Goal: Transaction & Acquisition: Book appointment/travel/reservation

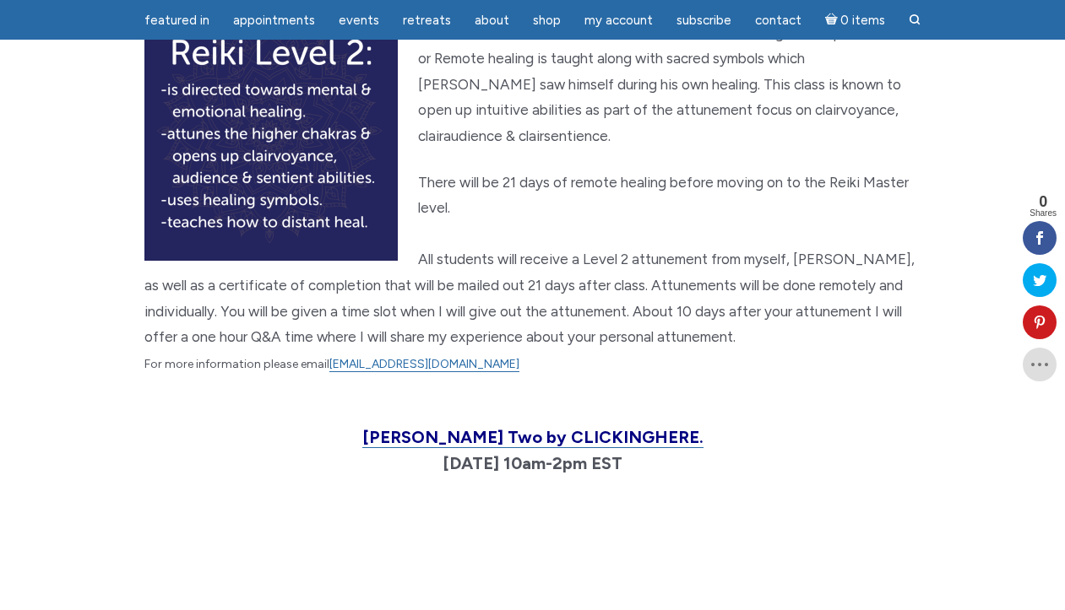
scroll to position [1846, 0]
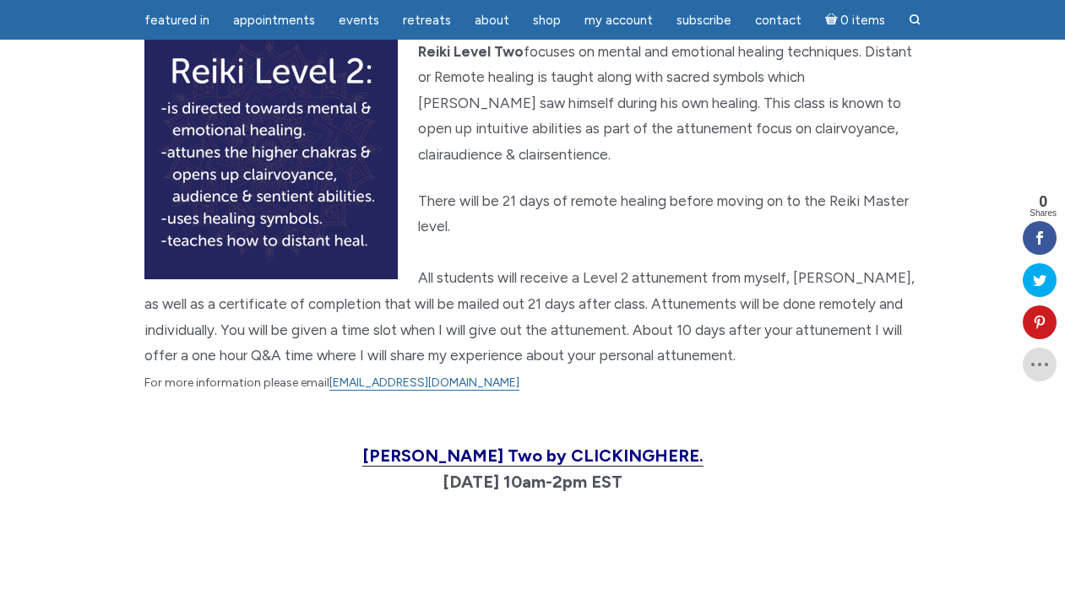
click at [424, 446] on span "[PERSON_NAME] Two by CLICKING HERE." at bounding box center [532, 456] width 341 height 20
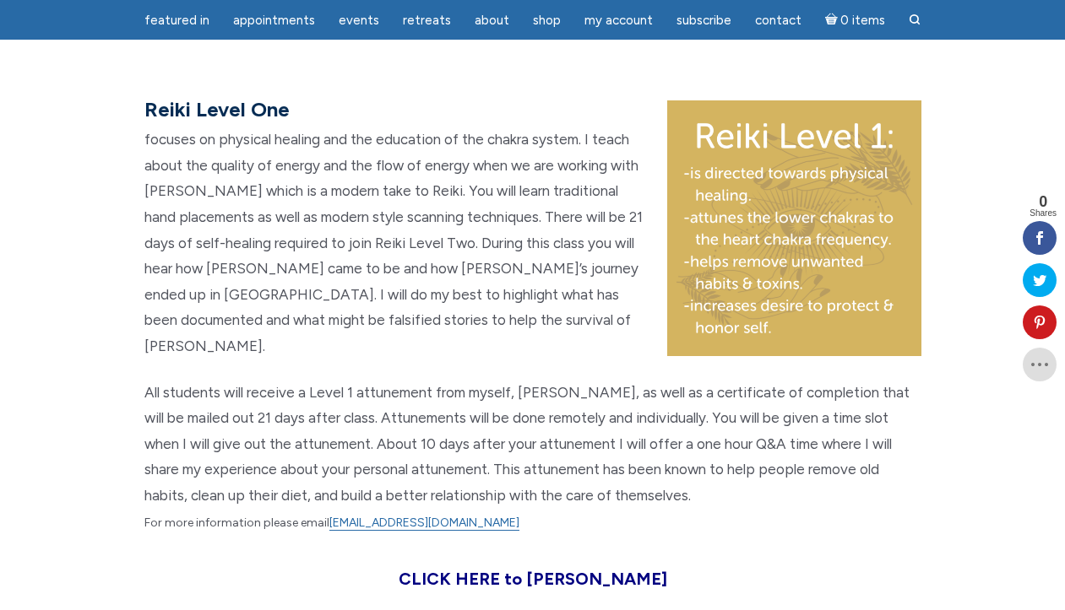
scroll to position [1088, 0]
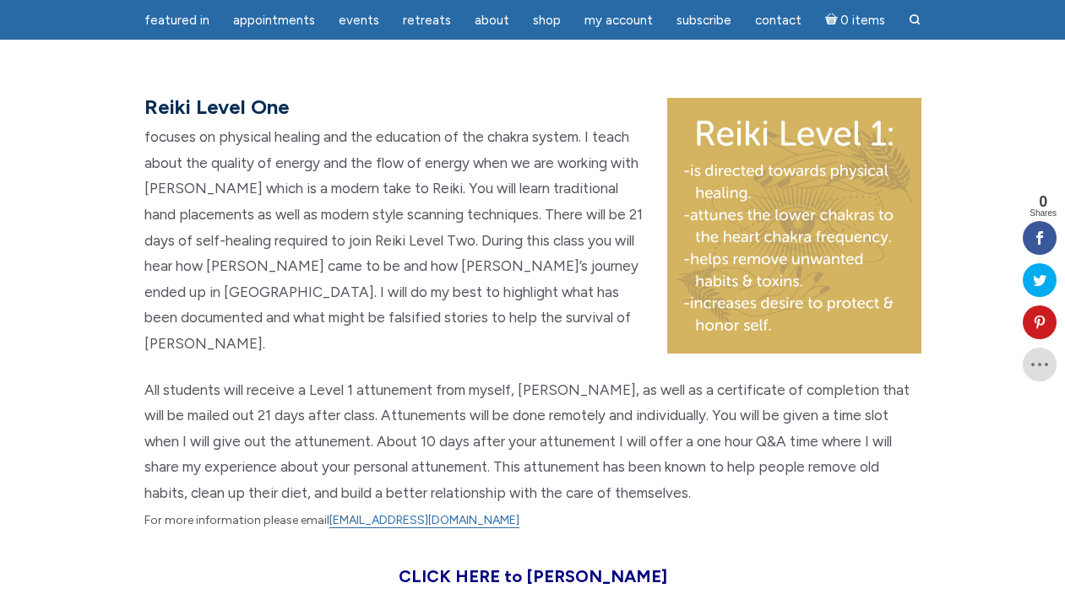
click at [90, 285] on div "Reiki Level One focuses on physical healing and the education of the chakra sys…" at bounding box center [533, 367] width 963 height 548
click at [562, 384] on span "All students will receive a Level 1 attunement from myself, Jamie, as well as a…" at bounding box center [526, 455] width 765 height 146
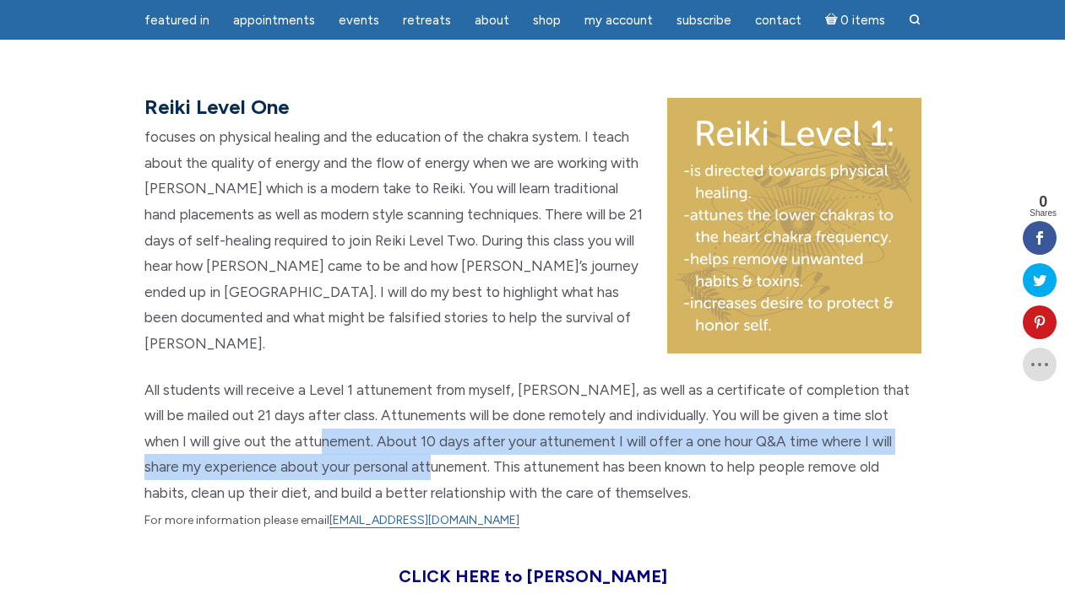
drag, startPoint x: 562, startPoint y: 384, endPoint x: 662, endPoint y: 410, distance: 103.8
click at [662, 410] on span "All students will receive a Level 1 attunement from myself, Jamie, as well as a…" at bounding box center [526, 455] width 765 height 146
copy span "About 10 days after your attunement I will offer a one hour Q&A time where I wi…"
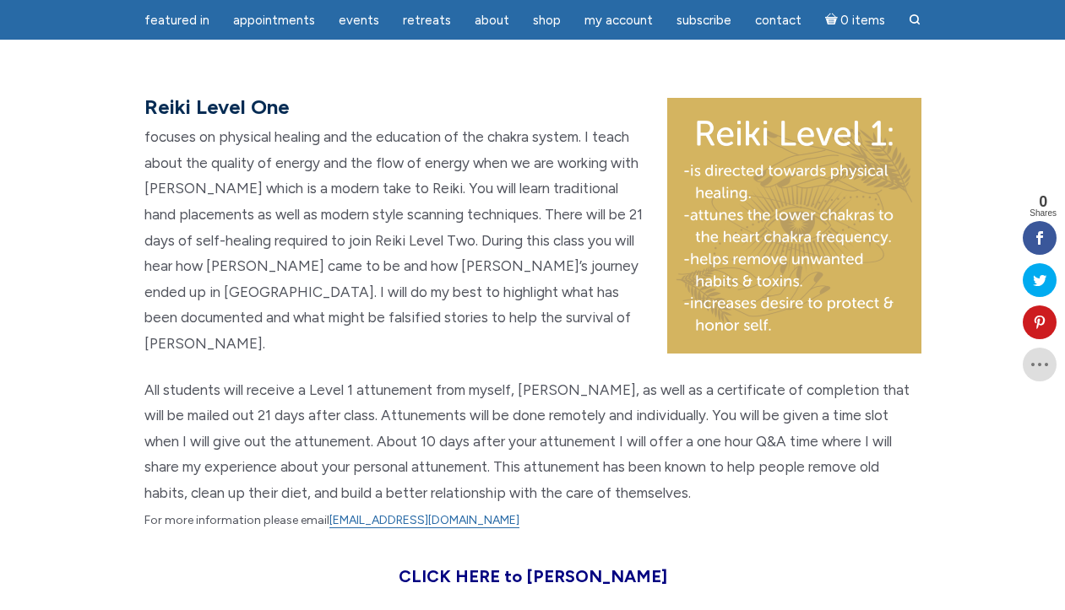
click at [842, 440] on p "All students will receive a Level 1 attunement from myself, Jamie, as well as a…" at bounding box center [532, 455] width 777 height 157
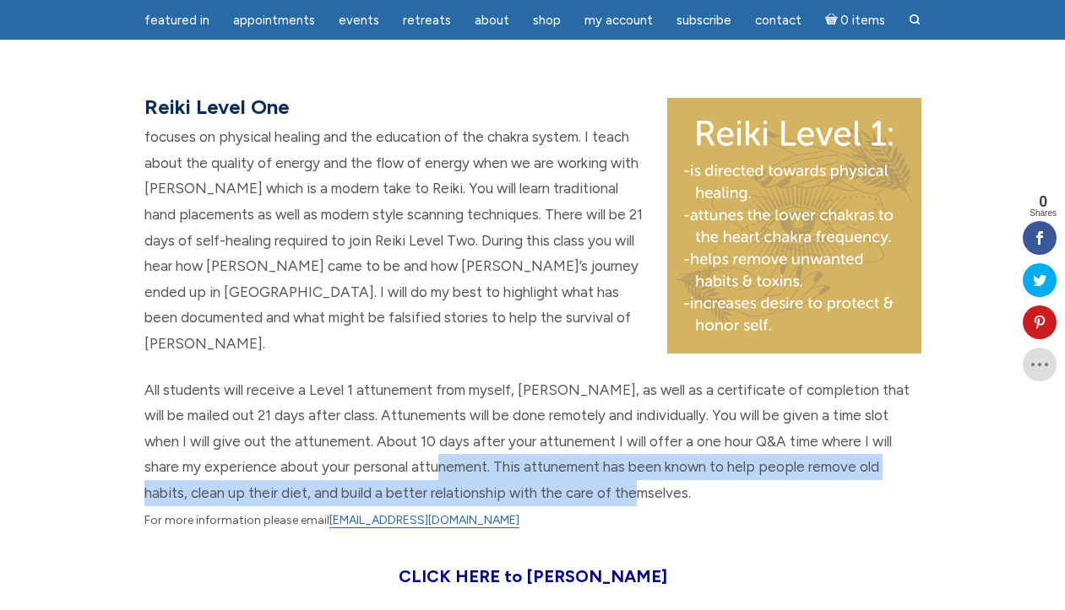
drag, startPoint x: 849, startPoint y: 440, endPoint x: 668, endPoint y: 420, distance: 181.8
click at [668, 420] on p "All students will receive a Level 1 attunement from myself, Jamie, as well as a…" at bounding box center [532, 455] width 777 height 157
copy span "This attunement has been known to help people remove old habits, clean up their…"
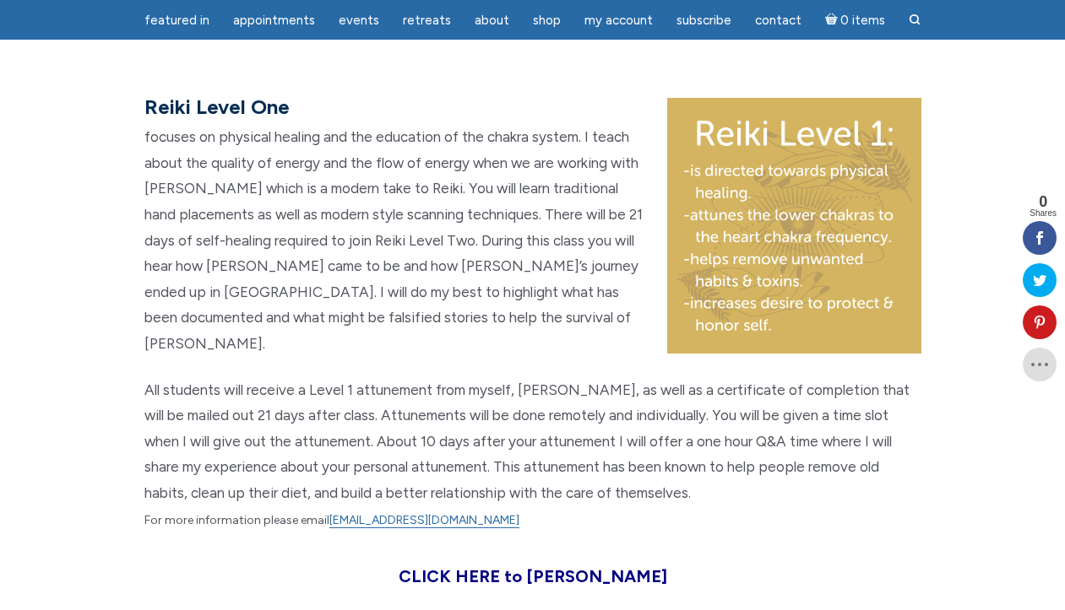
click at [285, 382] on span "All students will receive a Level 1 attunement from myself, Jamie, as well as a…" at bounding box center [526, 455] width 765 height 146
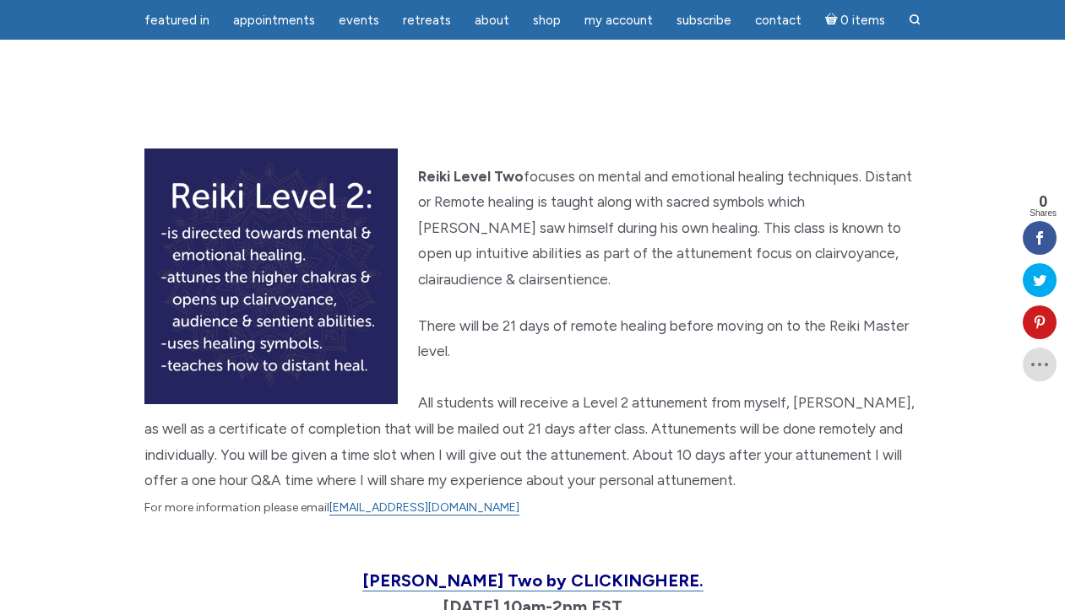
scroll to position [1708, 0]
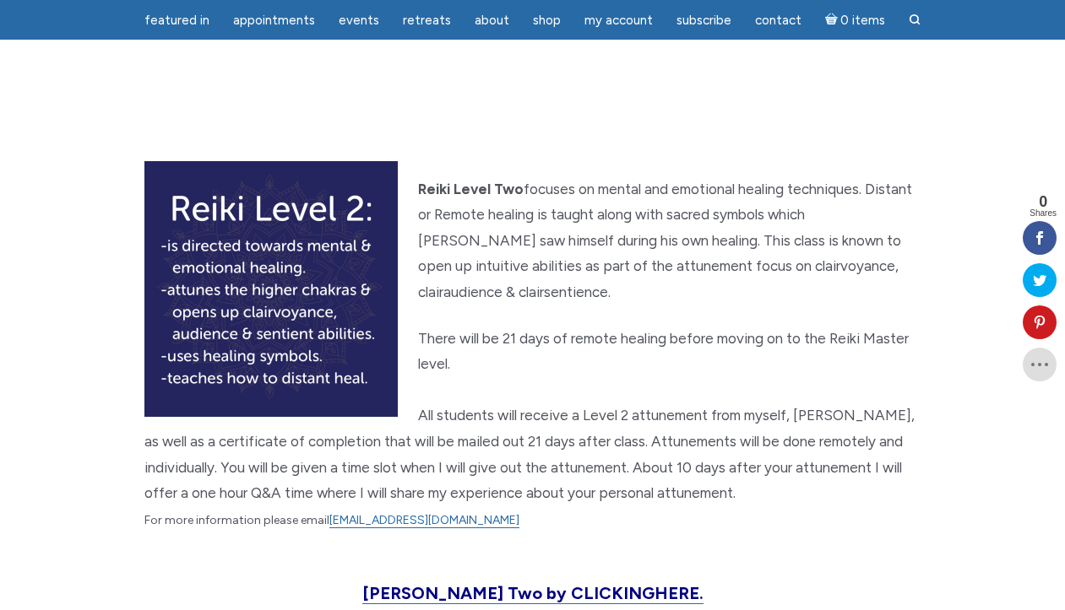
click at [638, 182] on p "Reiki Level Two focuses on mental and emotional healing techniques. Distant or …" at bounding box center [532, 240] width 777 height 129
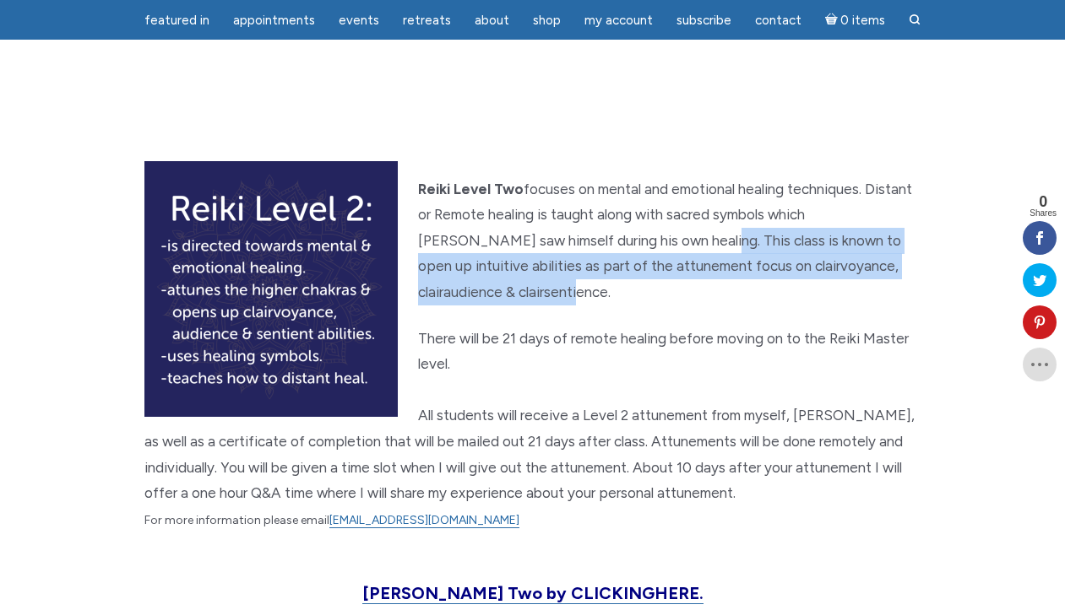
drag, startPoint x: 622, startPoint y: 182, endPoint x: 622, endPoint y: 227, distance: 45.6
click at [622, 227] on p "Reiki Level Two focuses on mental and emotional healing techniques. Distant or …" at bounding box center [532, 240] width 777 height 129
copy p "his class is known to open up intuitive abilities as part of the attunement foc…"
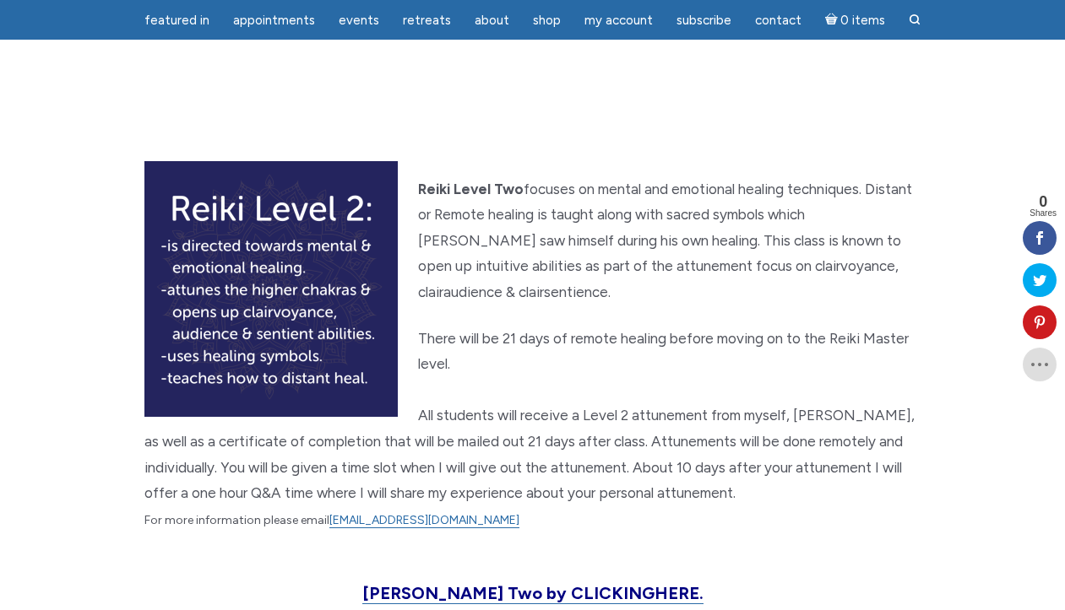
click at [495, 328] on p "There will be 21 days of remote healing before moving on to the Reiki Master le…" at bounding box center [532, 430] width 777 height 209
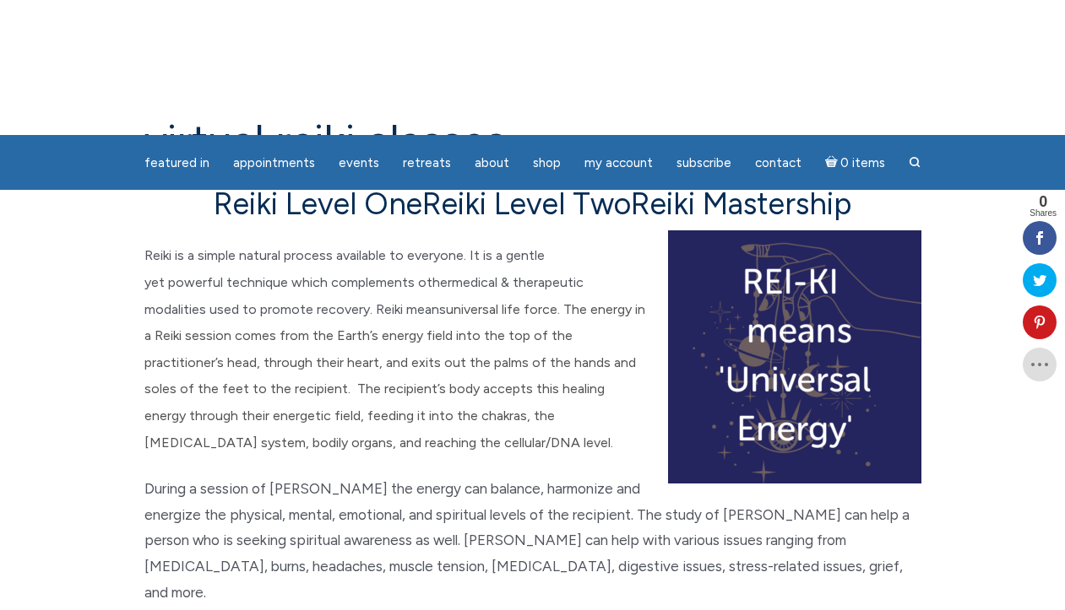
scroll to position [0, 0]
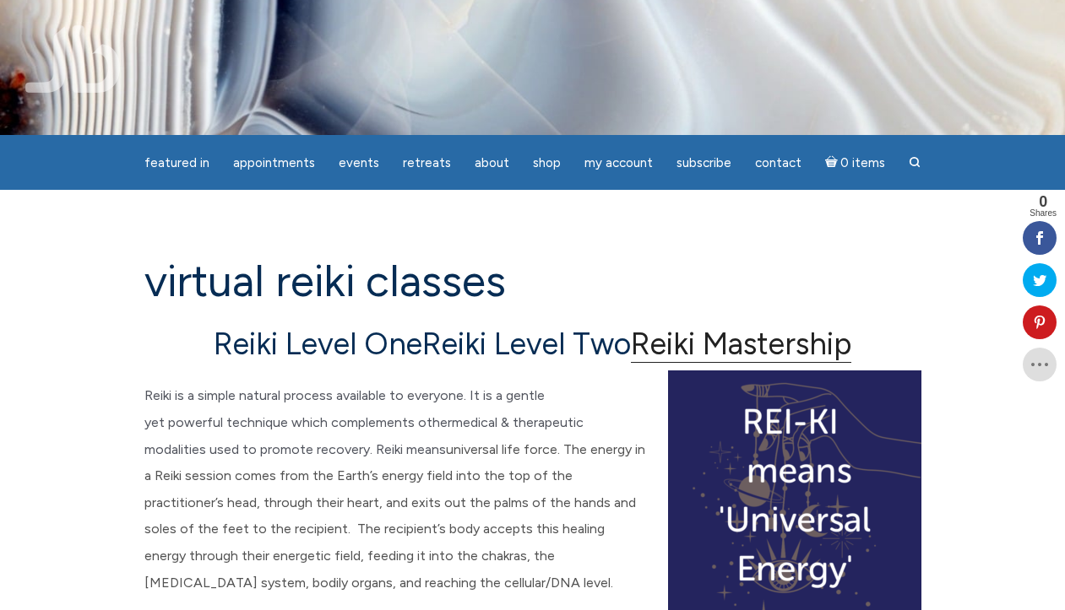
click at [724, 345] on link "Reiki Mastership" at bounding box center [741, 344] width 220 height 37
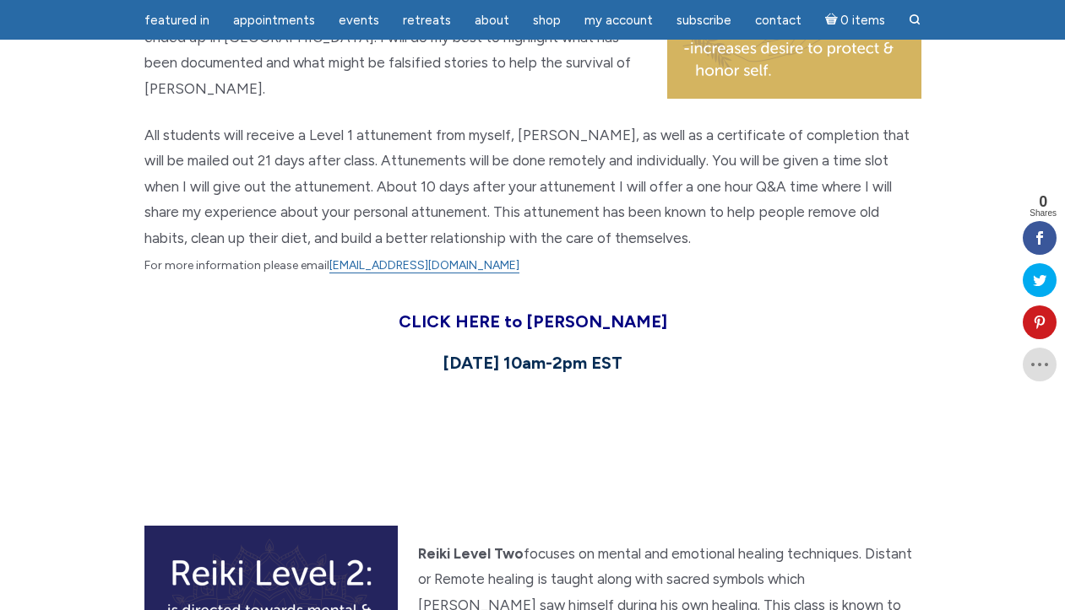
scroll to position [1318, 0]
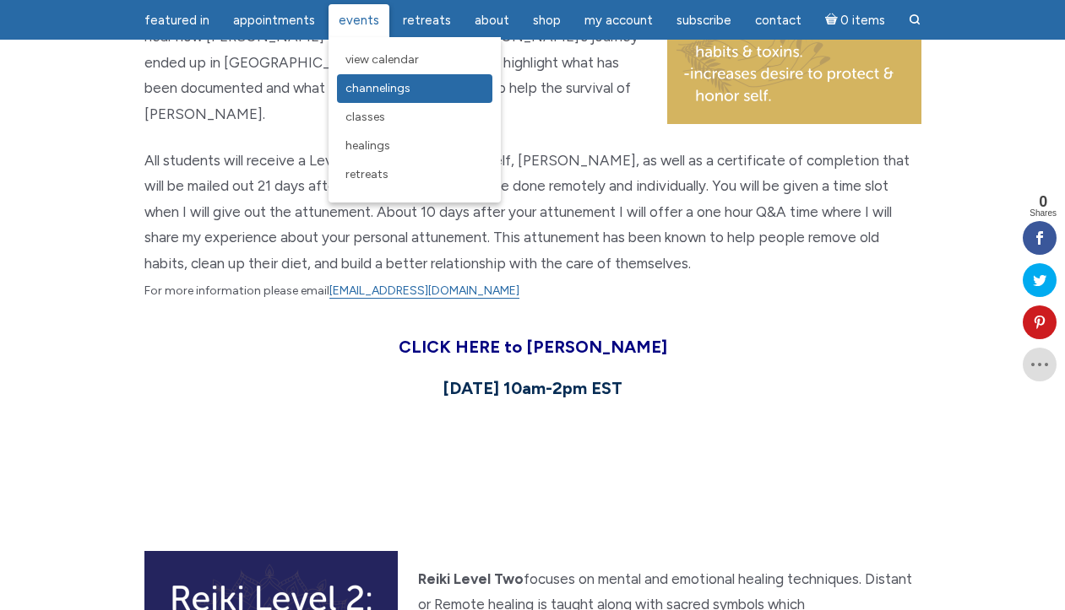
click at [366, 86] on span "Channelings" at bounding box center [377, 88] width 65 height 14
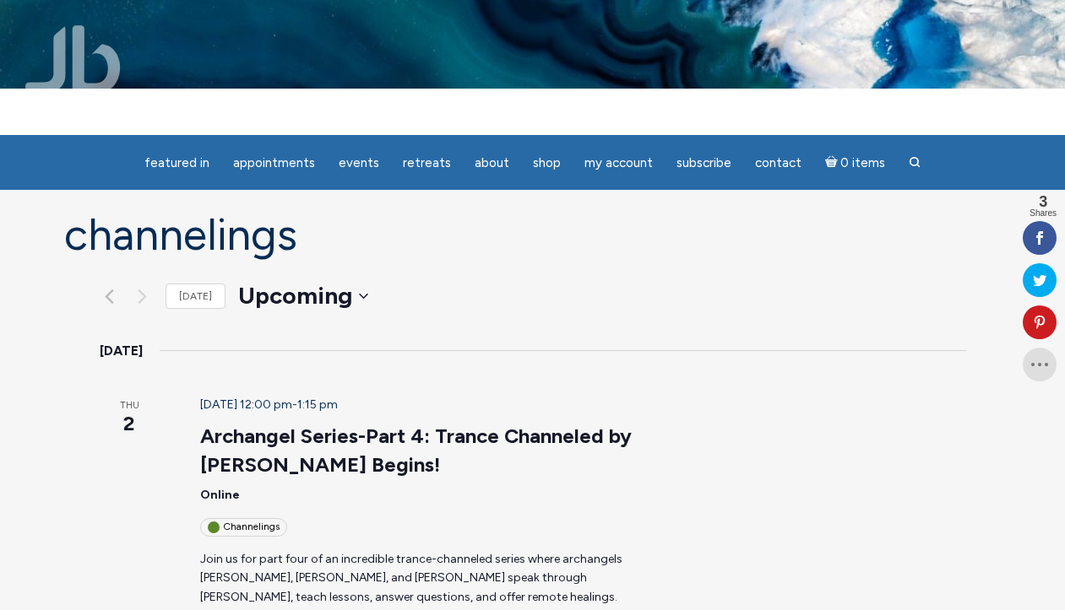
scroll to position [1, 0]
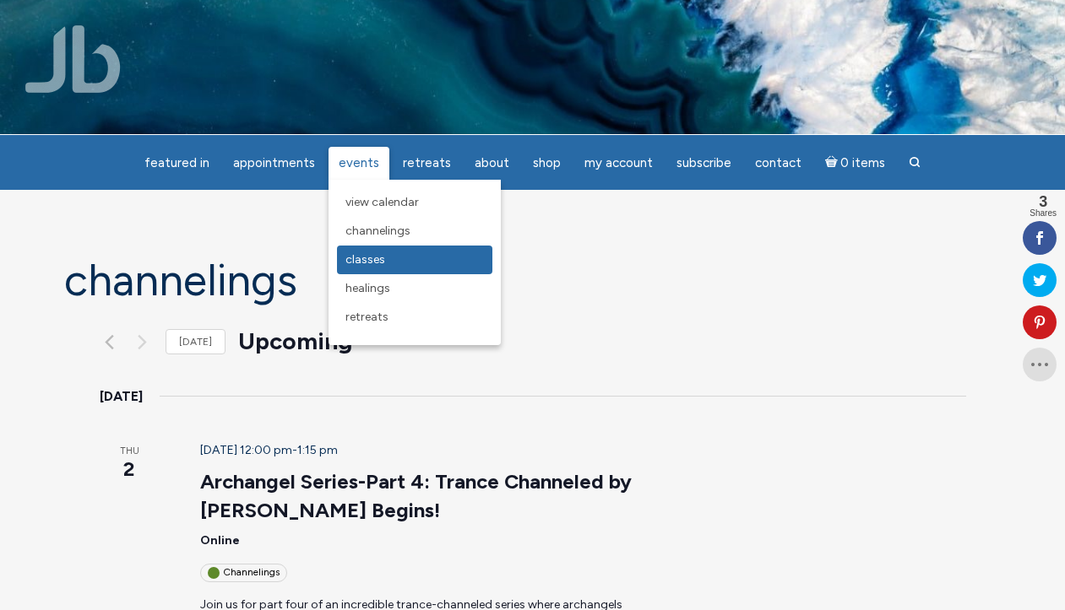
click at [372, 258] on span "Classes" at bounding box center [365, 259] width 40 height 14
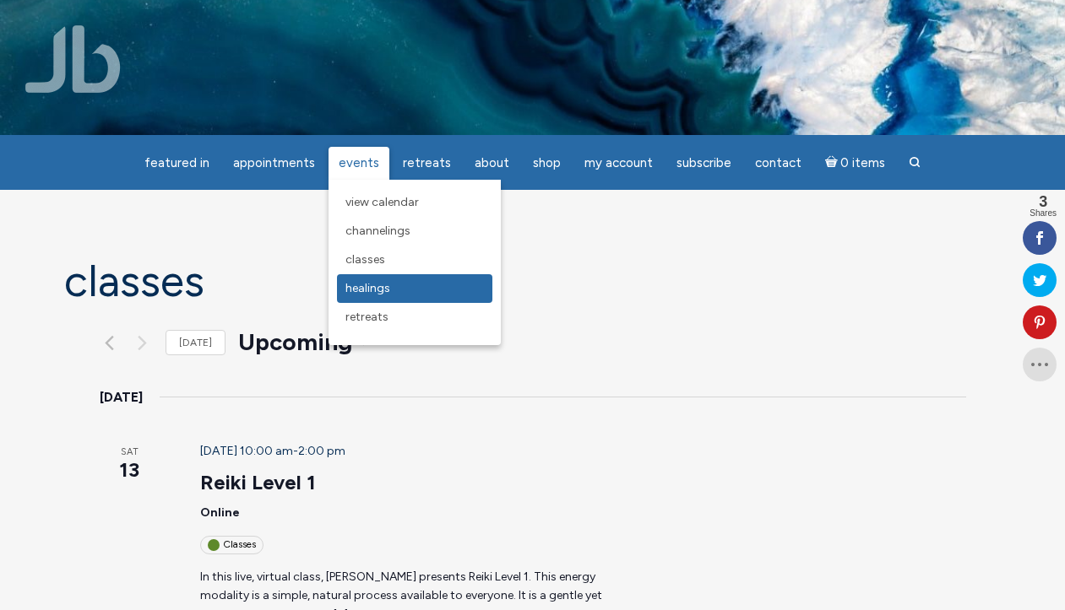
click at [378, 292] on span "Healings" at bounding box center [367, 288] width 45 height 14
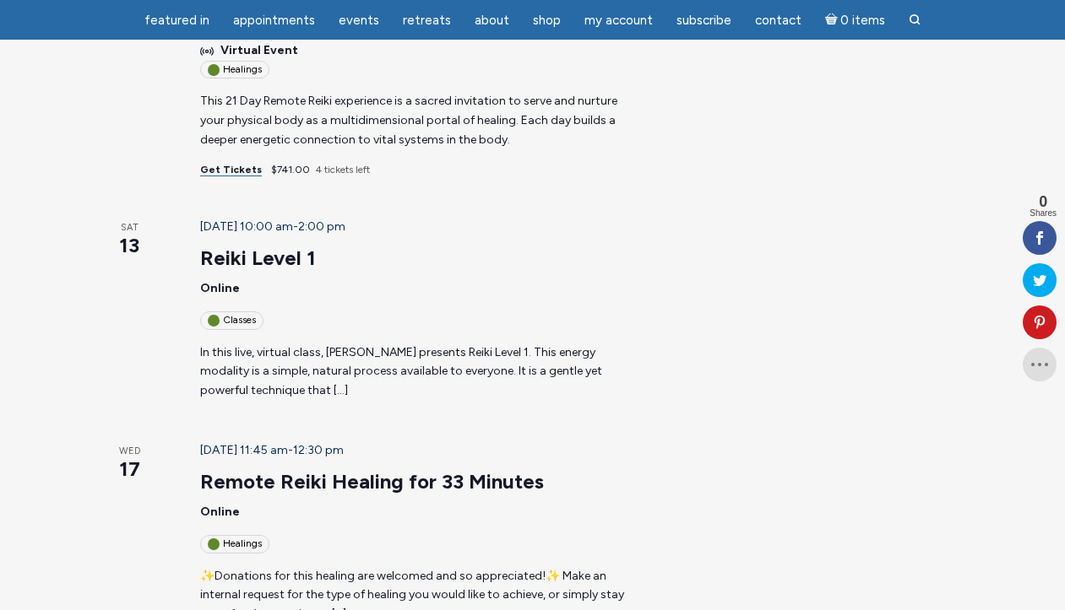
scroll to position [448, 0]
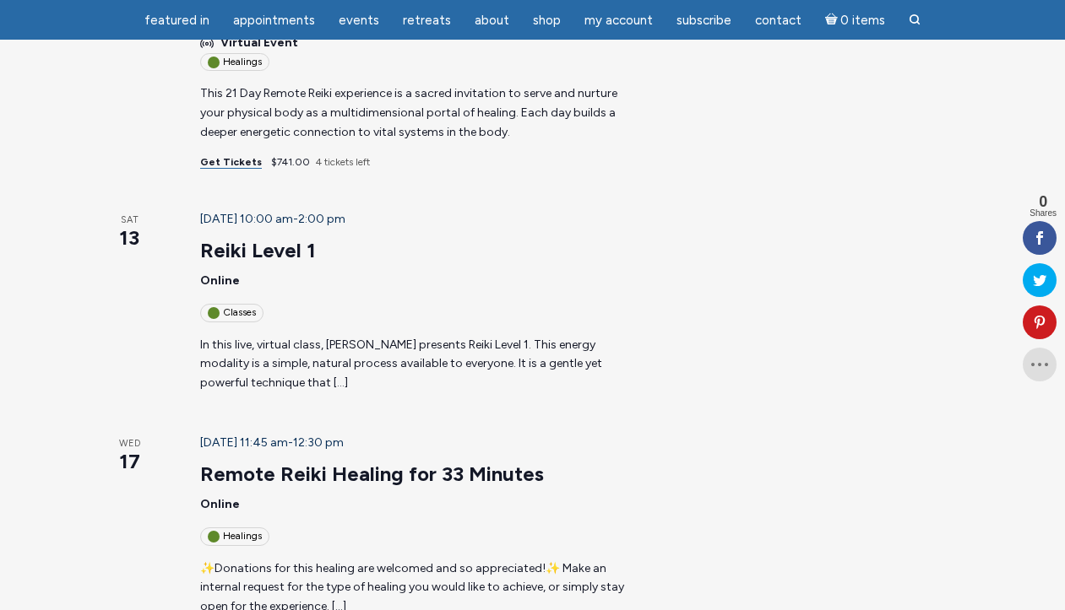
click at [430, 336] on p "In this live, virtual class, Jamie Butler presents Reiki Level 1. This energy m…" at bounding box center [419, 364] width 438 height 57
click at [638, 336] on p "In this live, virtual class, Jamie Butler presents Reiki Level 1. This energy m…" at bounding box center [419, 364] width 438 height 57
click at [212, 238] on link "Reiki Level 1" at bounding box center [258, 250] width 116 height 25
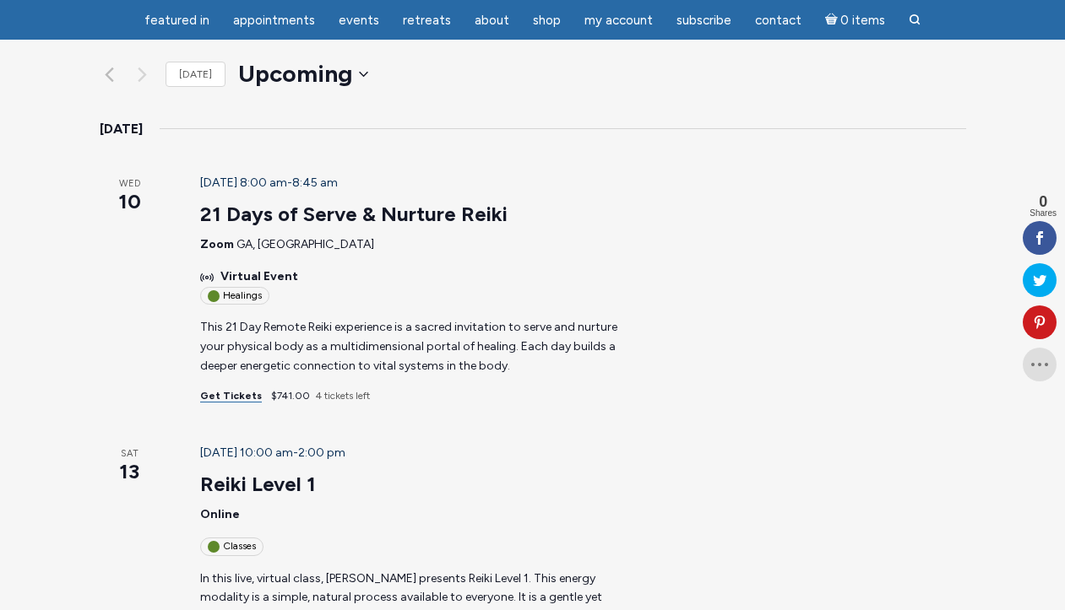
scroll to position [0, 0]
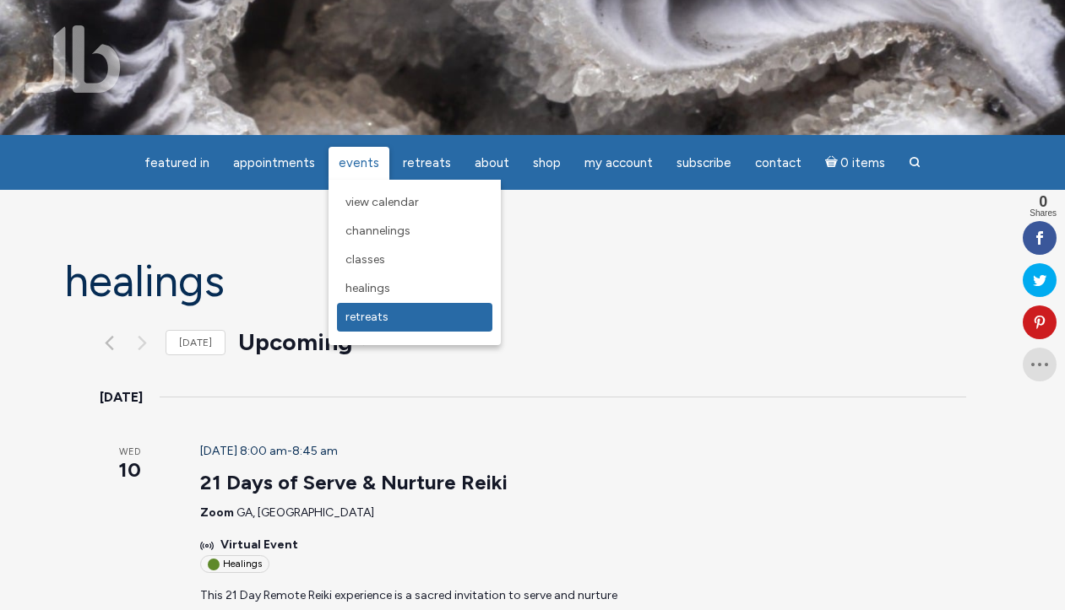
click at [374, 317] on span "Retreats" at bounding box center [366, 317] width 43 height 14
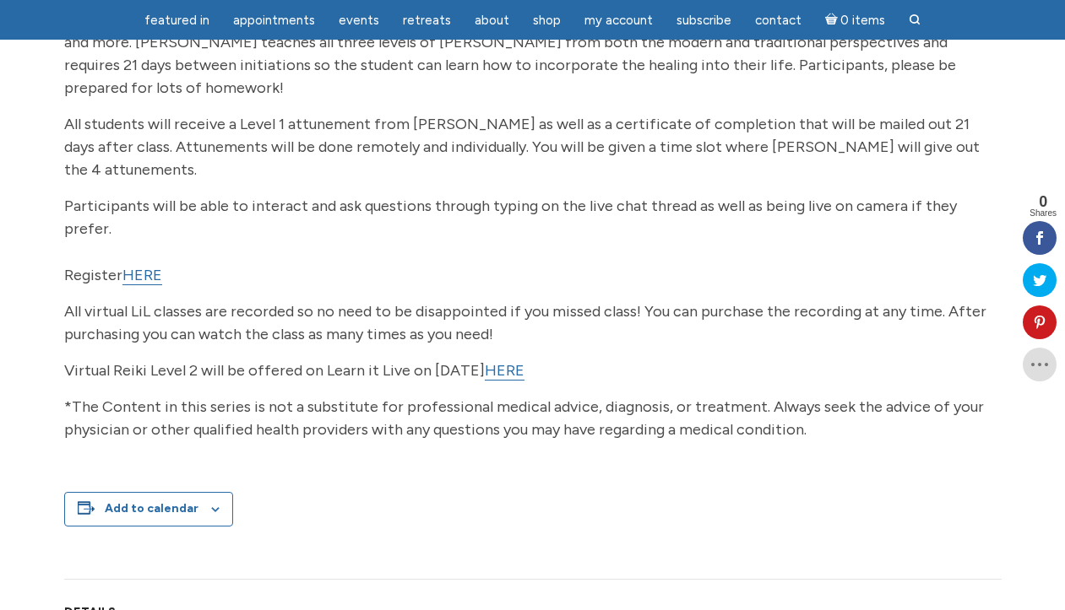
scroll to position [459, 0]
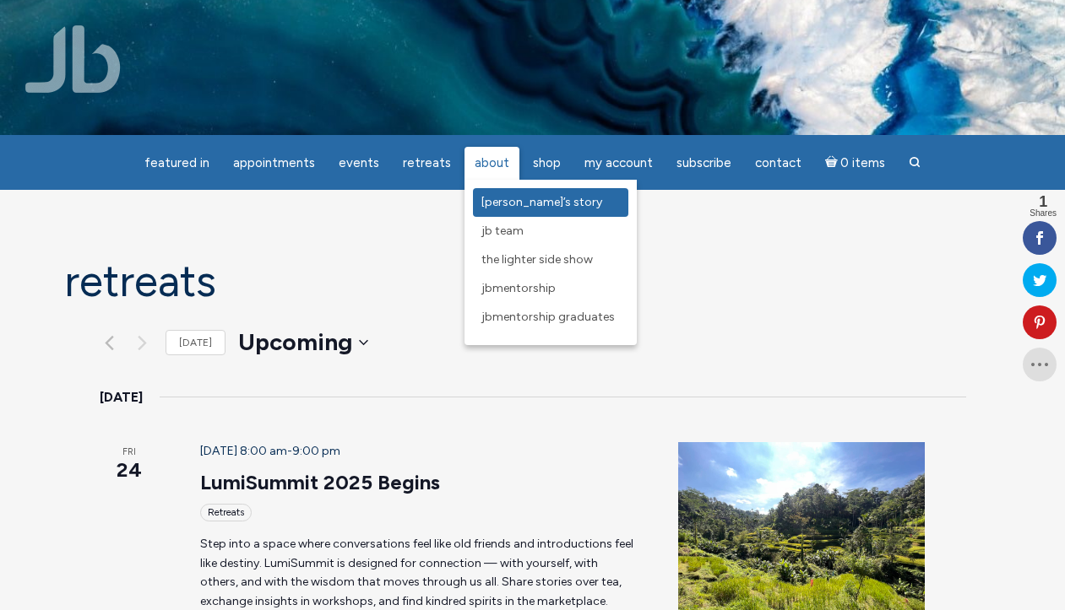
click at [503, 204] on span "[PERSON_NAME]’s Story" at bounding box center [541, 202] width 121 height 14
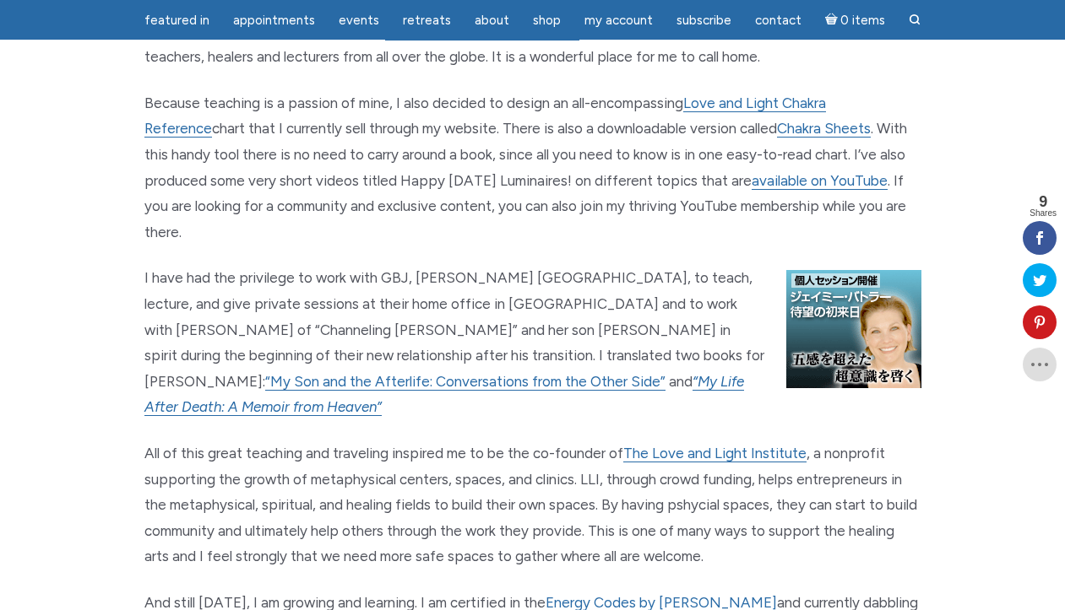
scroll to position [1810, 0]
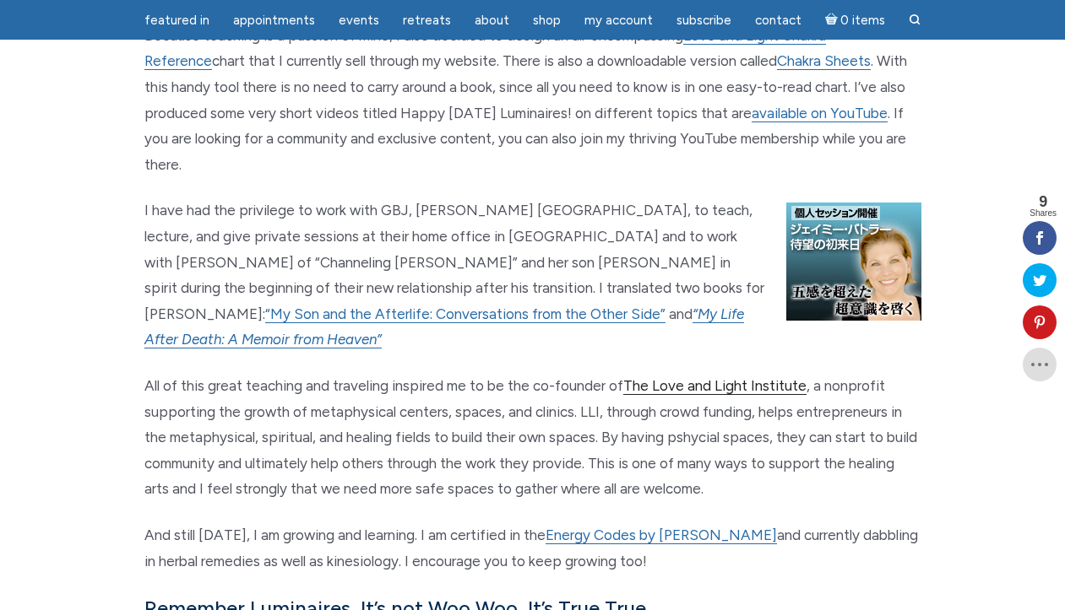
click at [719, 377] on link "The Love and Light Institute" at bounding box center [714, 386] width 183 height 18
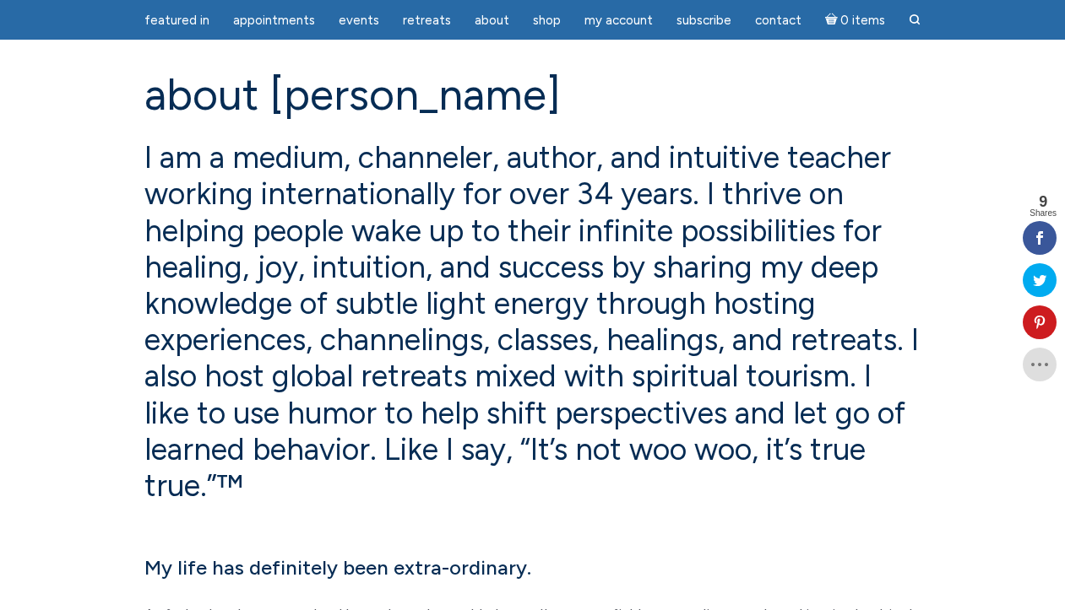
scroll to position [0, 0]
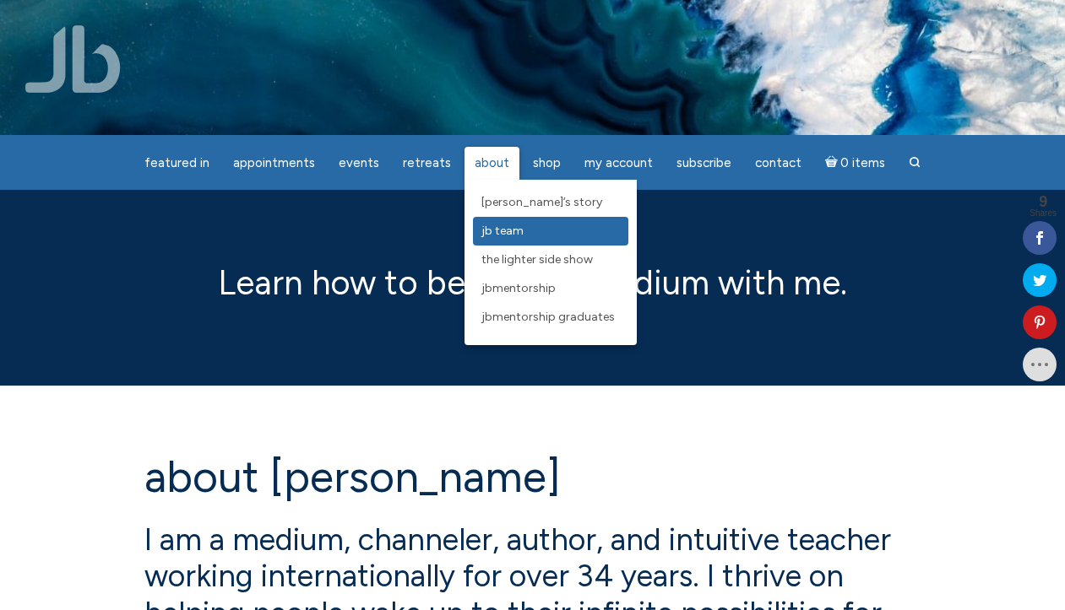
click at [489, 241] on link "JB Team" at bounding box center [550, 231] width 155 height 29
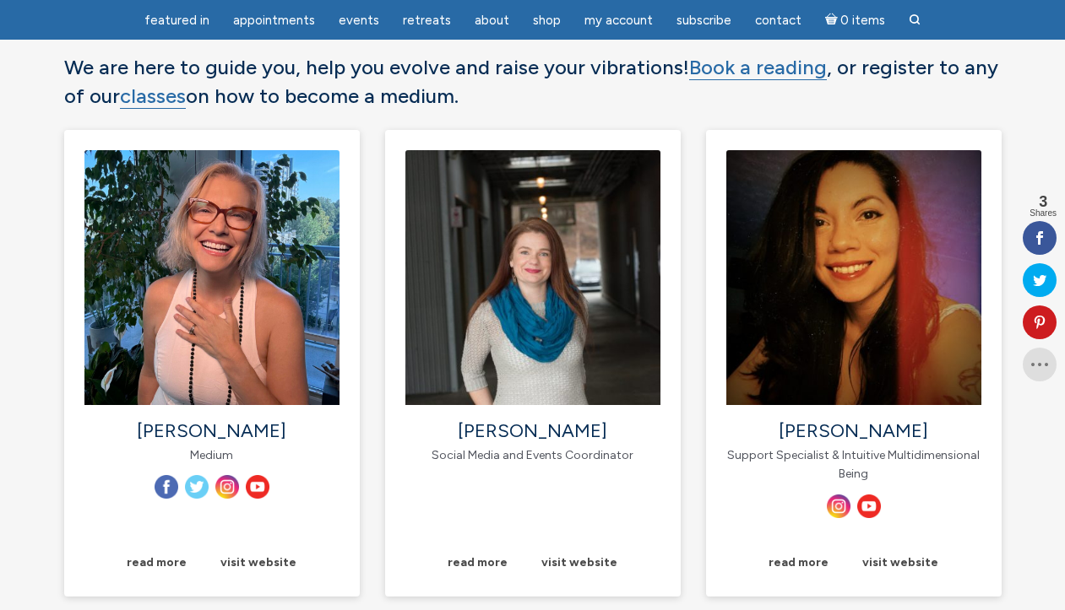
scroll to position [241, 0]
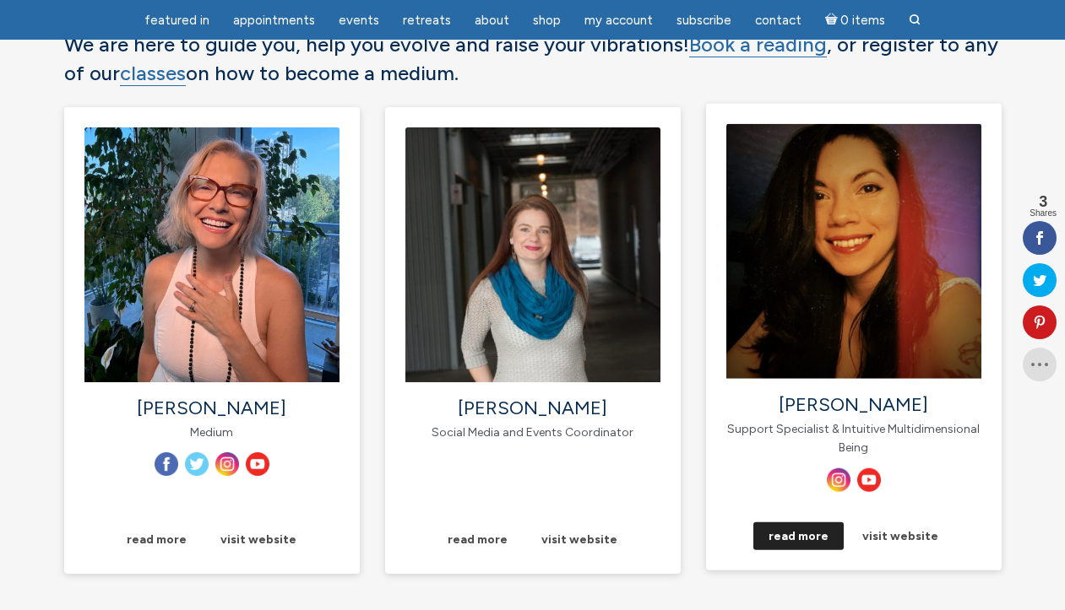
click at [789, 547] on link "read more" at bounding box center [798, 536] width 90 height 28
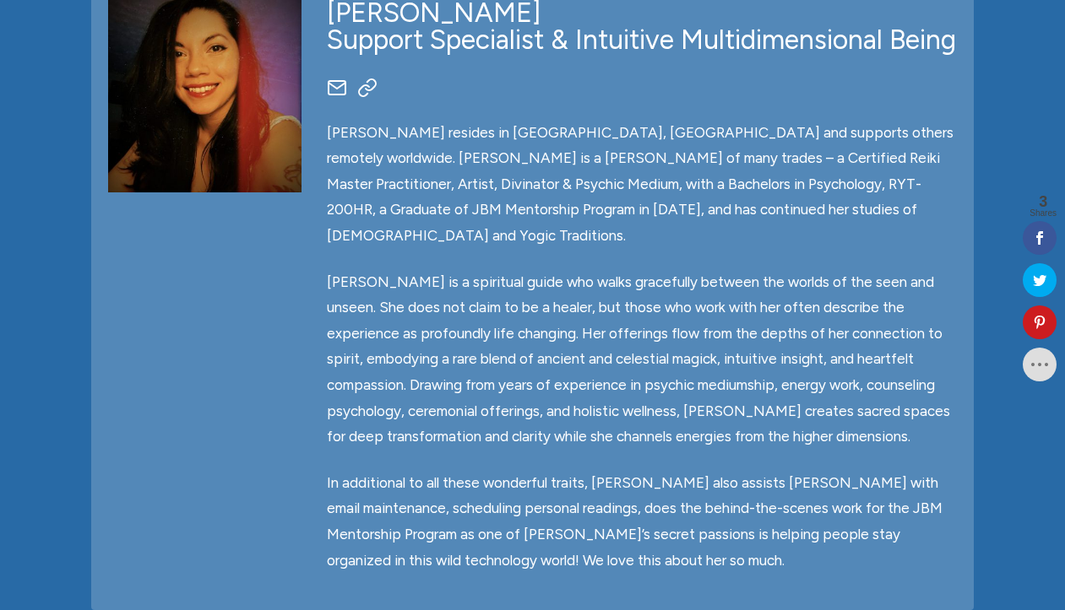
scroll to position [0, 0]
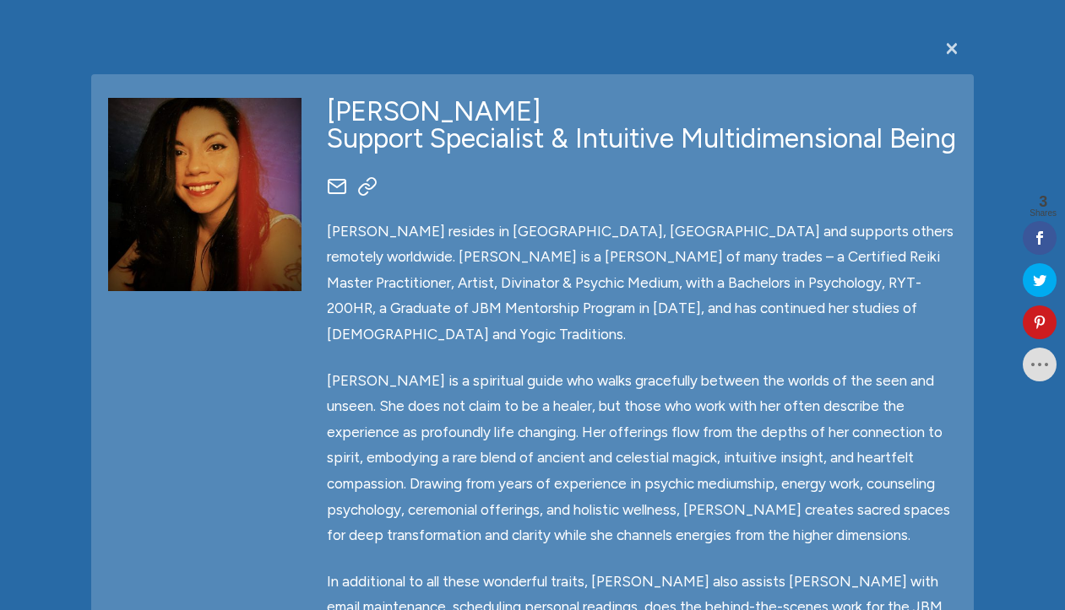
click at [952, 47] on span "×" at bounding box center [951, 47] width 17 height 32
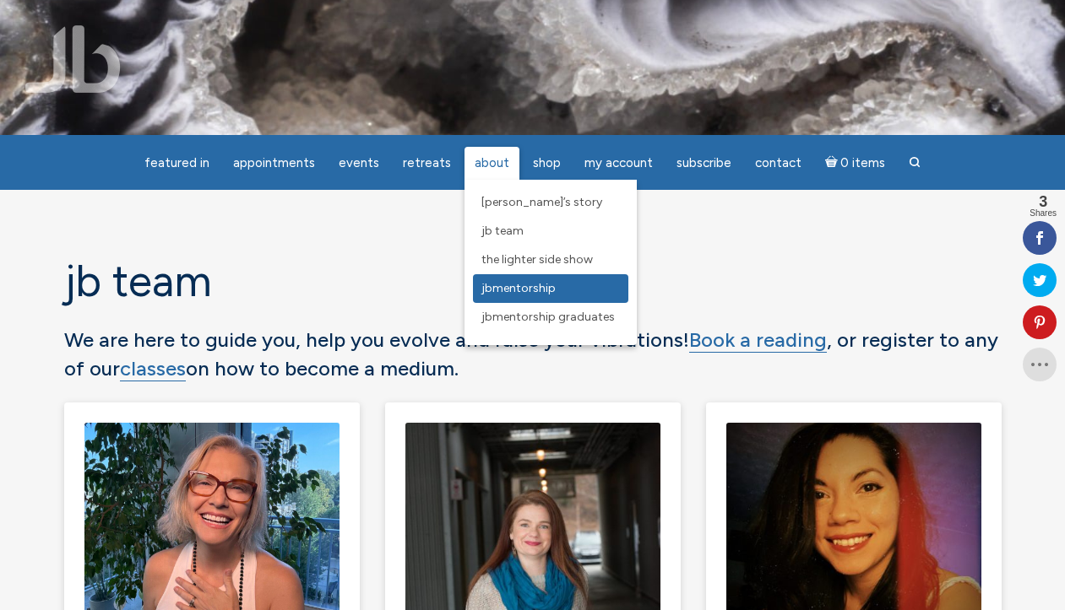
click at [510, 286] on span "JBMentorship" at bounding box center [518, 288] width 74 height 14
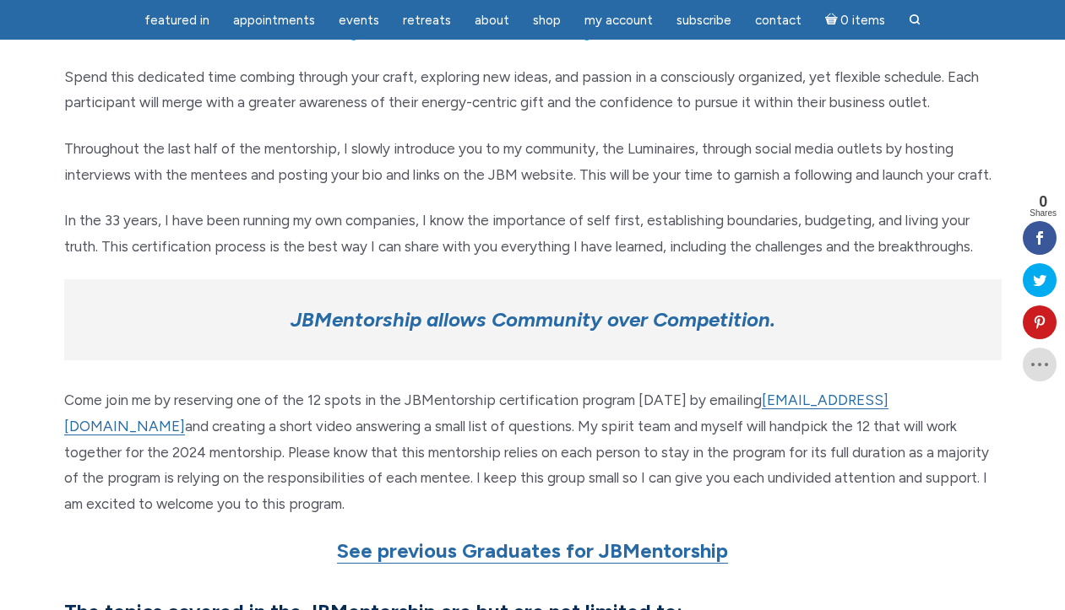
scroll to position [943, 0]
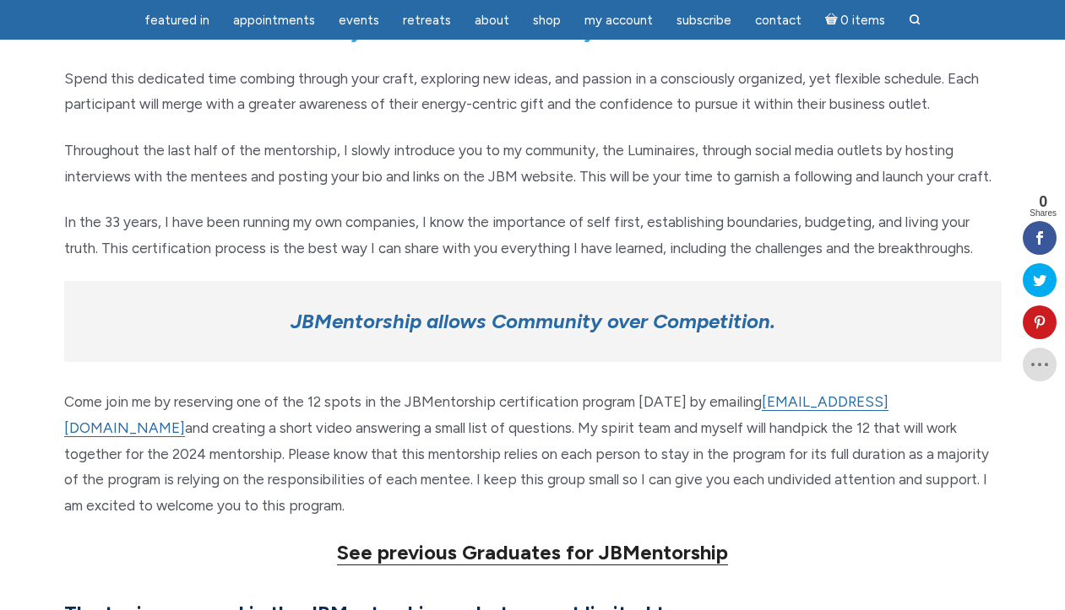
click at [567, 553] on strong "See previous Graduates for JBMentorship" at bounding box center [532, 552] width 391 height 24
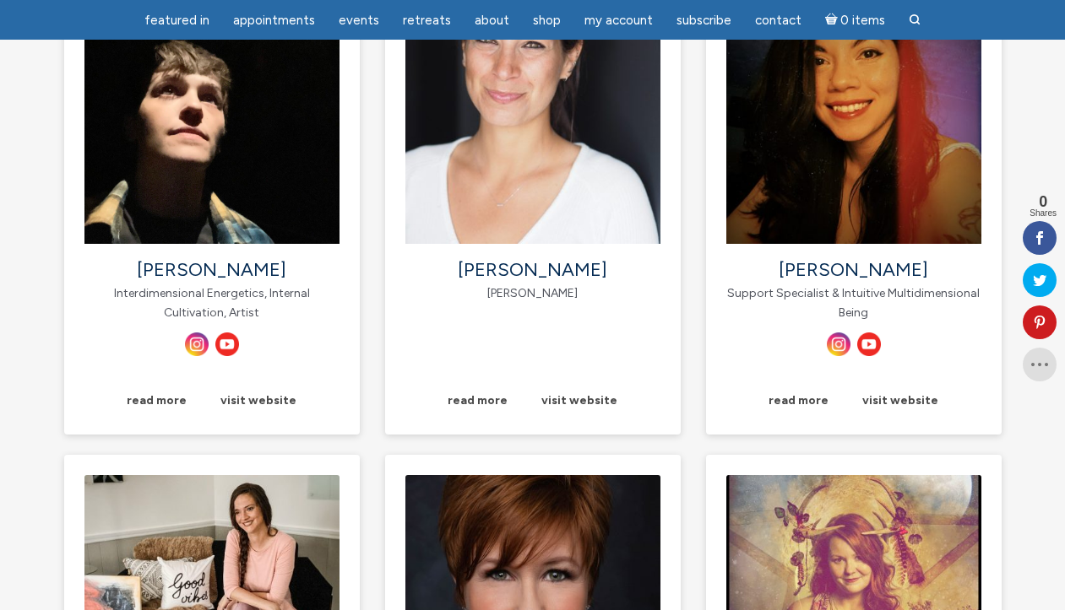
scroll to position [846, 0]
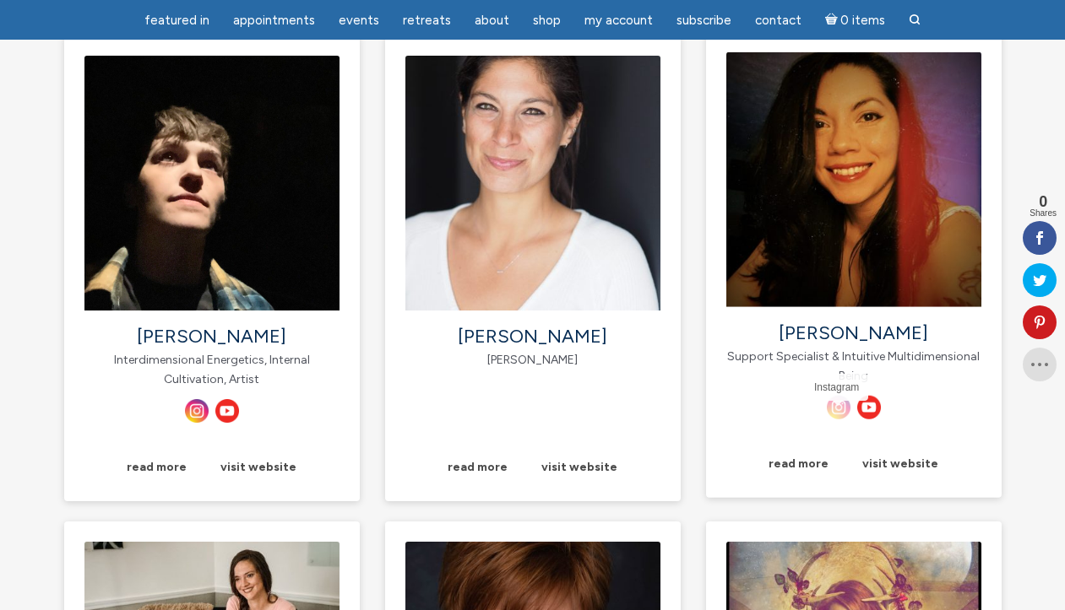
click at [833, 412] on img "main" at bounding box center [839, 408] width 24 height 24
click at [875, 410] on img "main" at bounding box center [869, 408] width 24 height 24
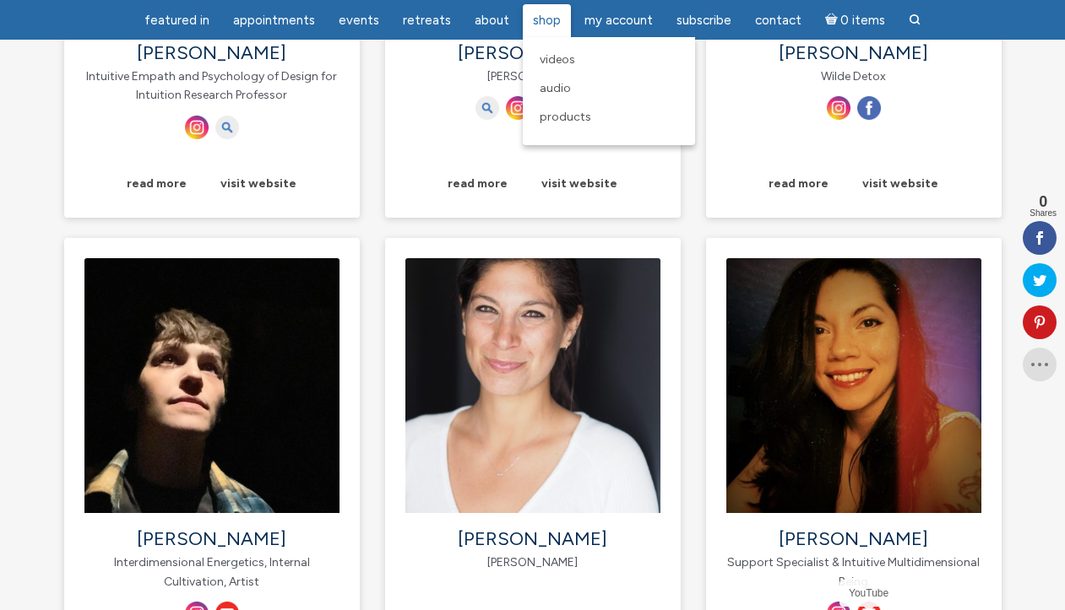
scroll to position [0, 0]
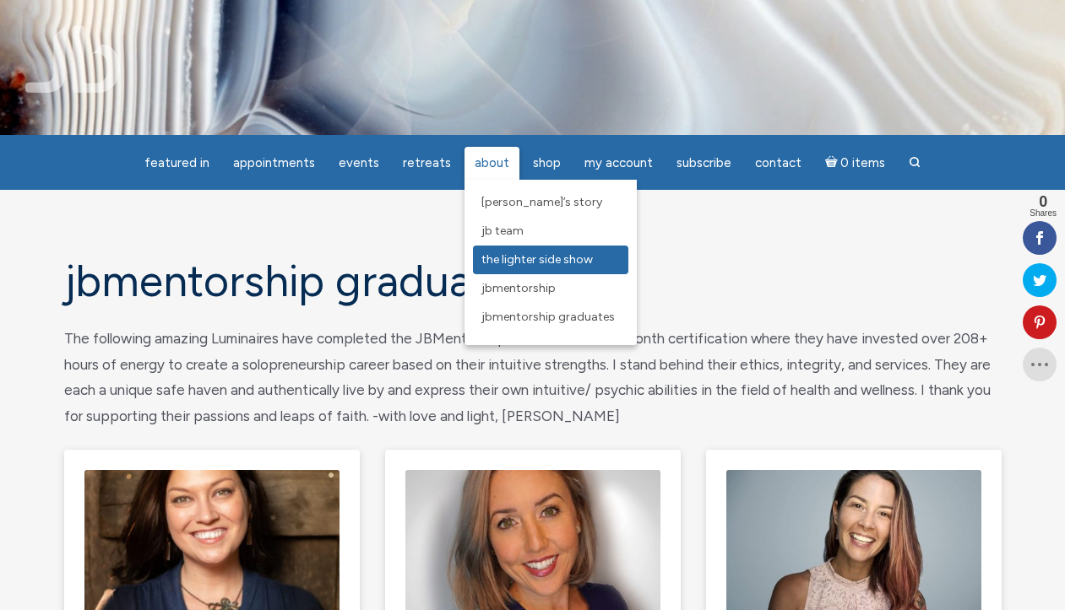
click at [518, 257] on span "The Lighter Side Show" at bounding box center [536, 259] width 111 height 14
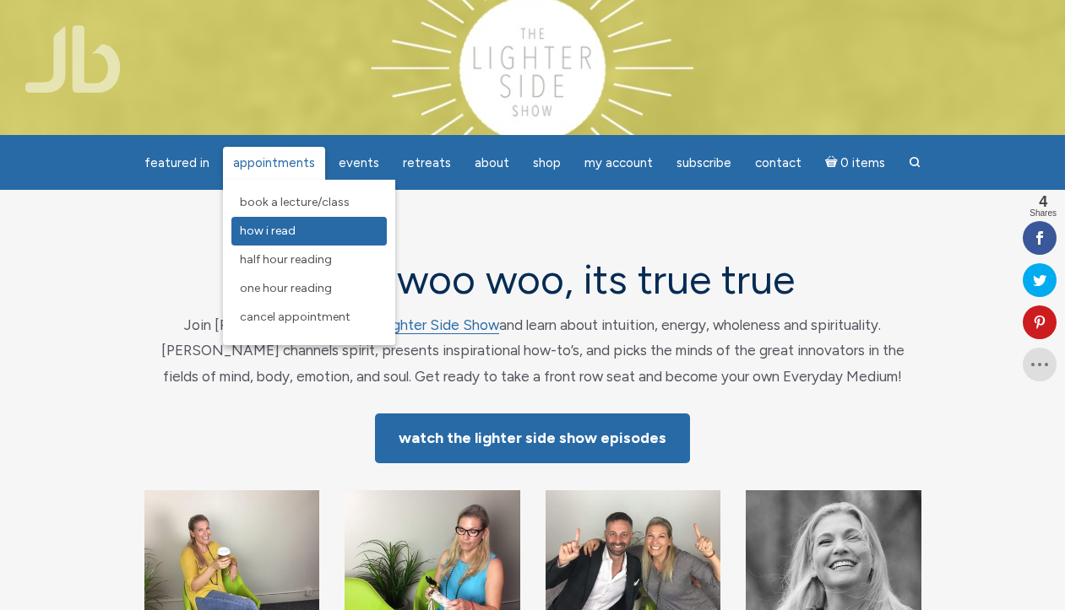
click at [285, 225] on span "How I Read" at bounding box center [268, 231] width 56 height 14
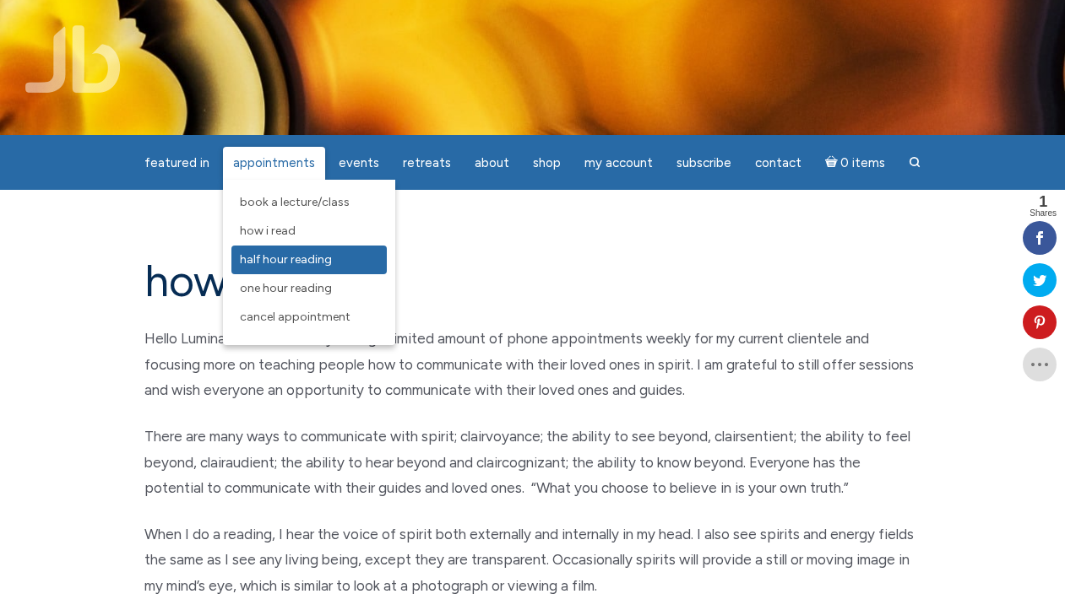
click at [279, 258] on span "Half Hour Reading" at bounding box center [286, 259] width 92 height 14
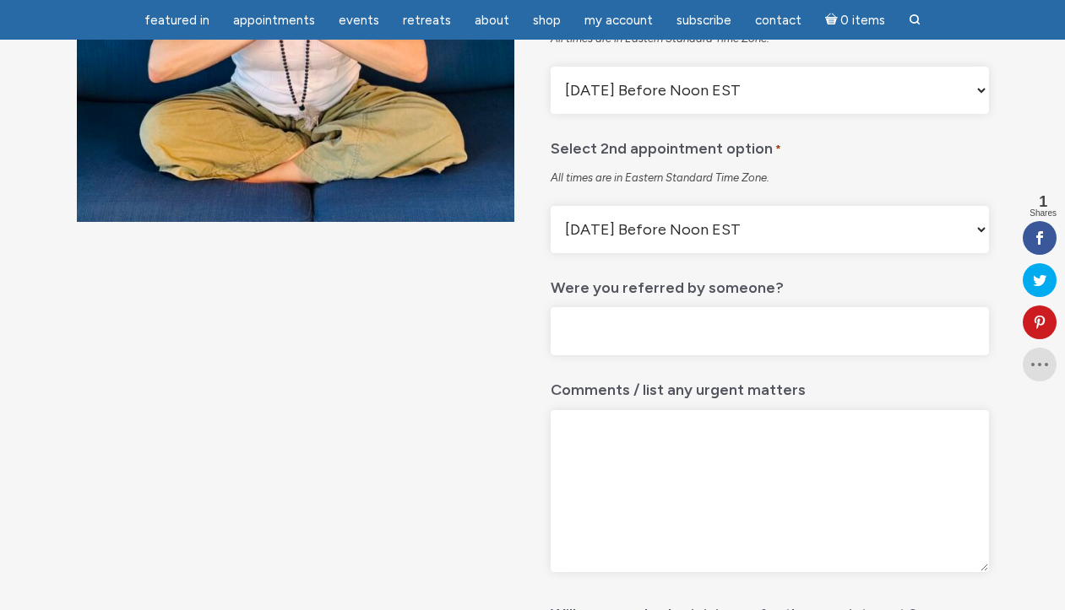
scroll to position [377, 0]
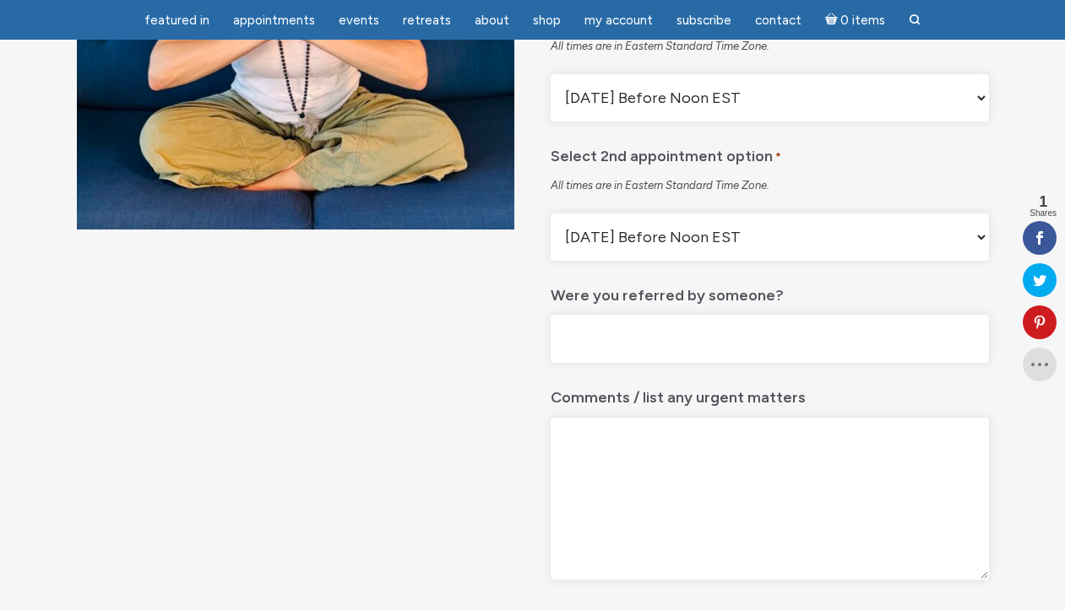
click at [576, 261] on select "[DATE] Before Noon EST [DATE] After Noon EST First Available Appointment" at bounding box center [769, 237] width 437 height 47
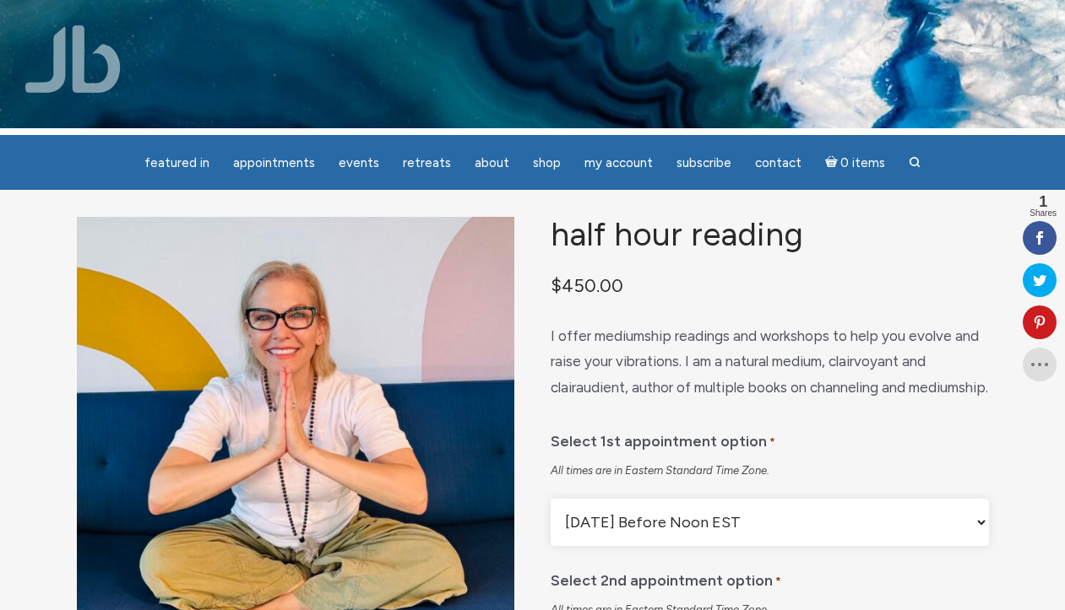
scroll to position [0, 0]
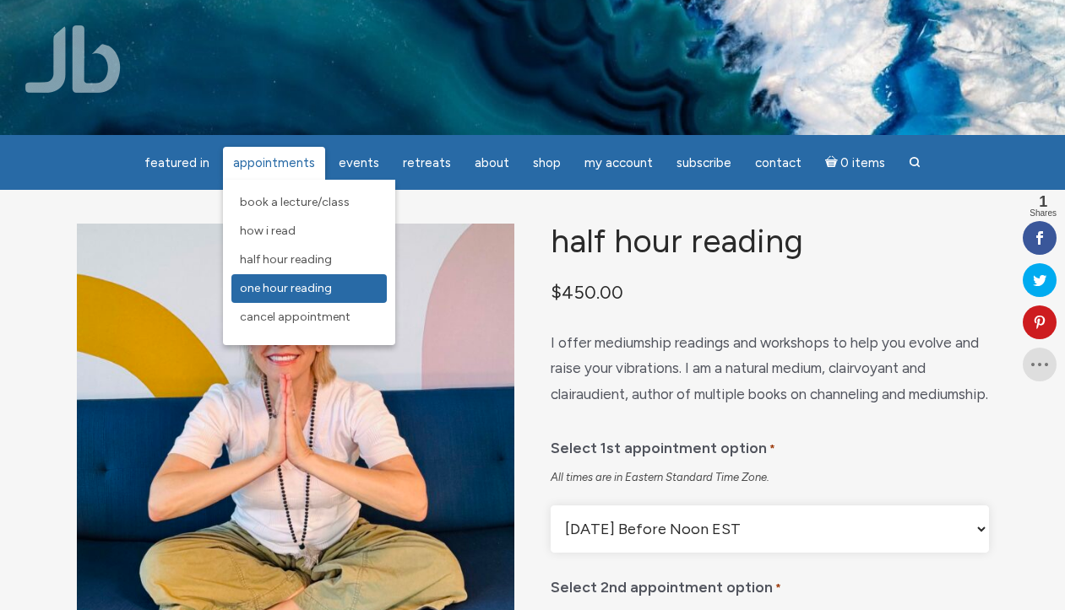
click at [294, 290] on span "One Hour Reading" at bounding box center [286, 288] width 92 height 14
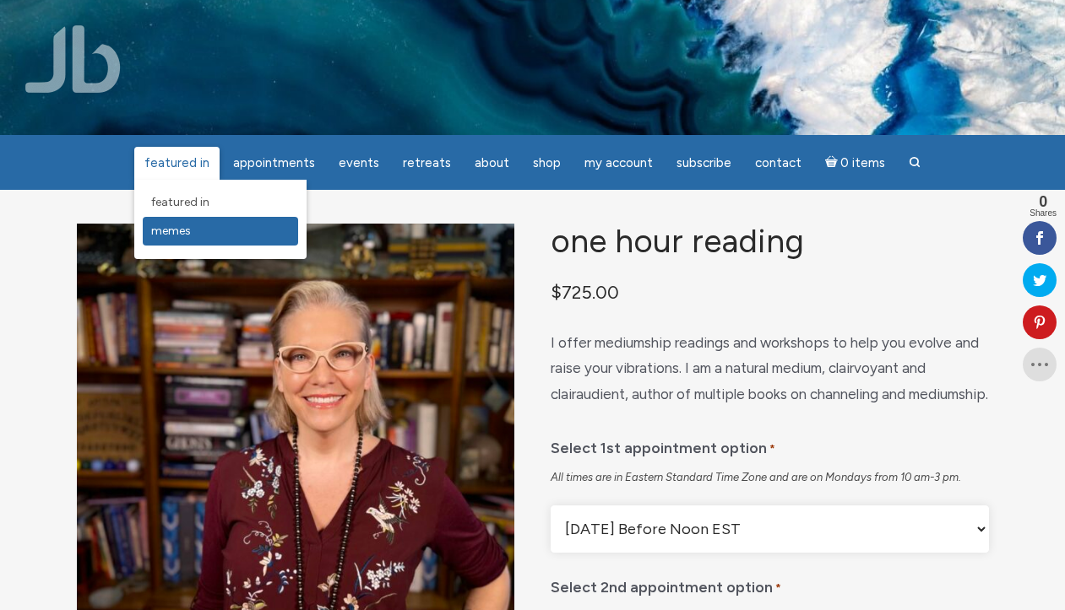
click at [181, 230] on span "Memes" at bounding box center [171, 231] width 40 height 14
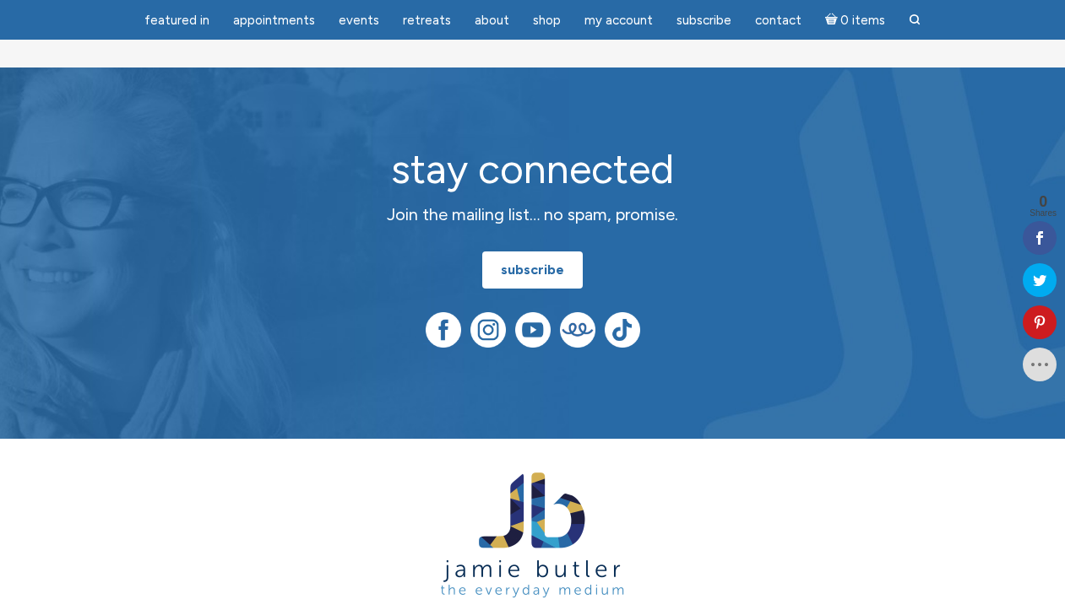
scroll to position [1274, 0]
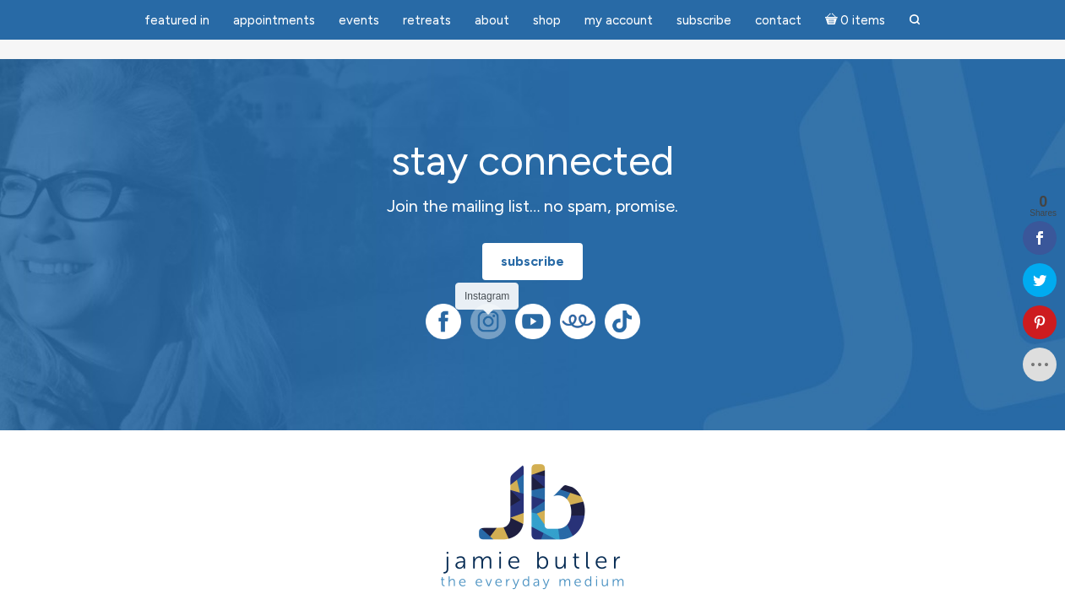
click at [486, 323] on img at bounding box center [487, 321] width 35 height 35
click at [445, 321] on img at bounding box center [443, 321] width 35 height 35
click at [625, 332] on img at bounding box center [622, 321] width 35 height 35
click at [580, 328] on img at bounding box center [577, 321] width 35 height 35
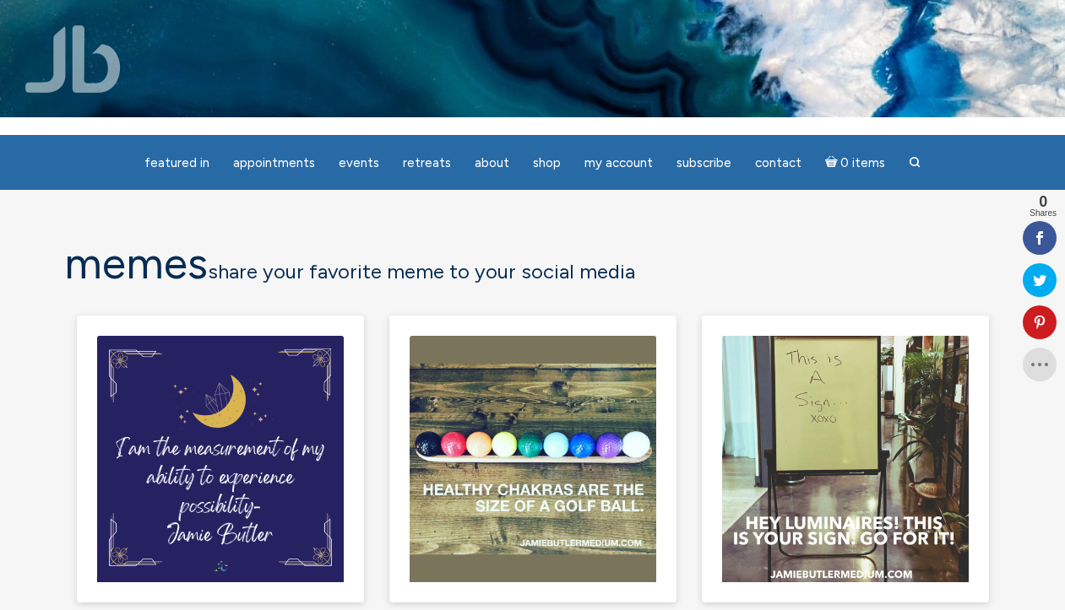
scroll to position [0, 0]
